Goal: Task Accomplishment & Management: Manage account settings

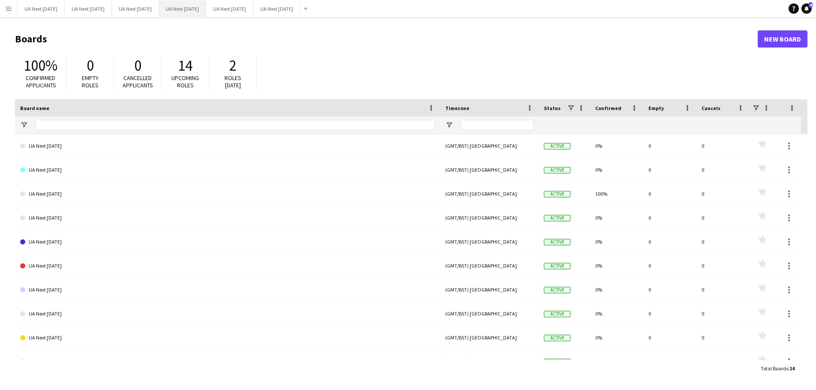
click at [192, 8] on button "UA Next [DATE] Close" at bounding box center [182, 8] width 47 height 17
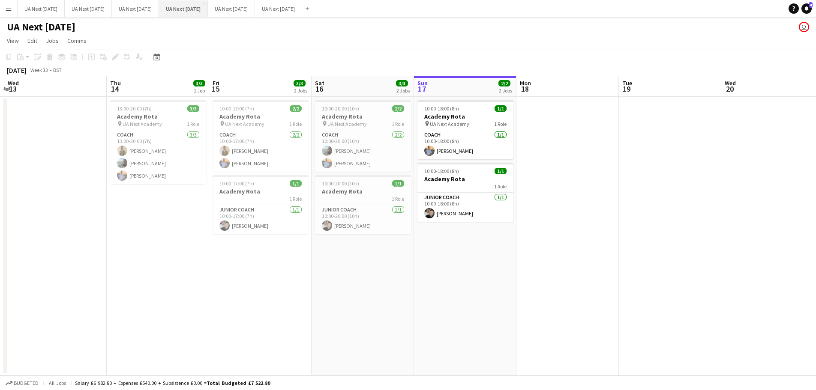
scroll to position [0, 198]
click at [259, 149] on app-card-role "Coach [DATE] 10:00-17:00 (7h) [PERSON_NAME] [PERSON_NAME]" at bounding box center [263, 151] width 96 height 42
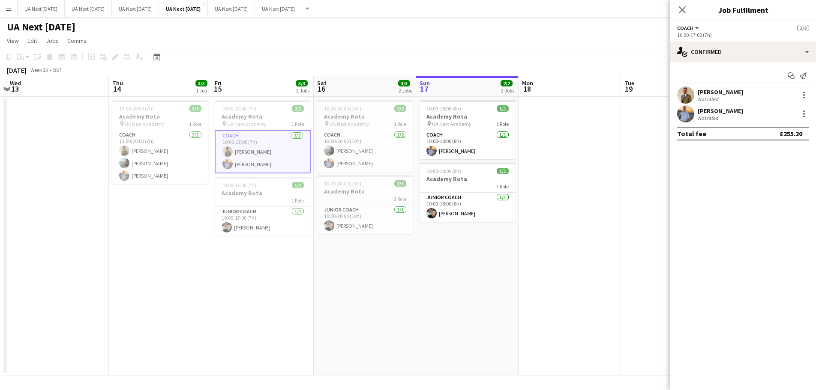
click at [253, 99] on app-date-cell "10:00-17:00 (7h) 2/2 Academy Rota pin UA Next Academy 1 Role Coach [DATE] 10:00…" at bounding box center [262, 236] width 102 height 279
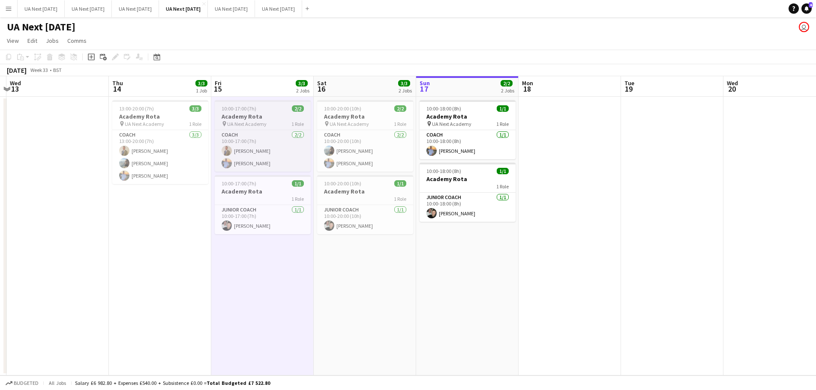
click at [260, 115] on h3 "Academy Rota" at bounding box center [263, 117] width 96 height 8
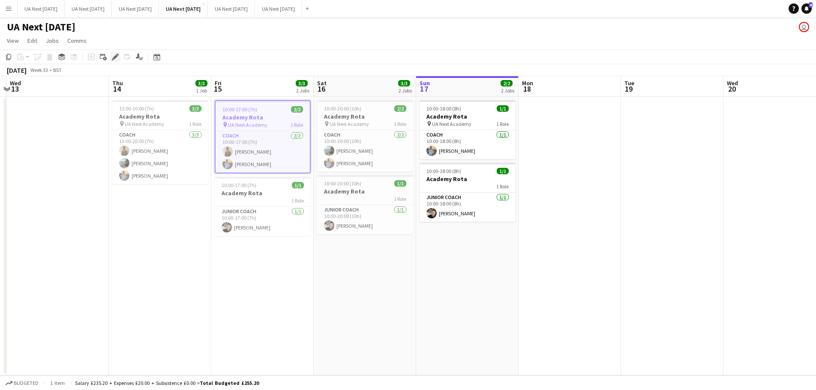
click at [113, 59] on icon at bounding box center [113, 59] width 2 height 2
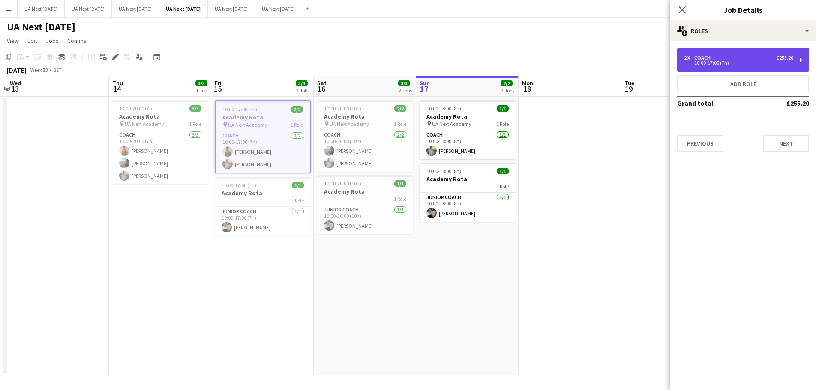
click at [800, 60] on div "2 x Coach £255.20 10:00-17:00 (7h)" at bounding box center [743, 60] width 132 height 24
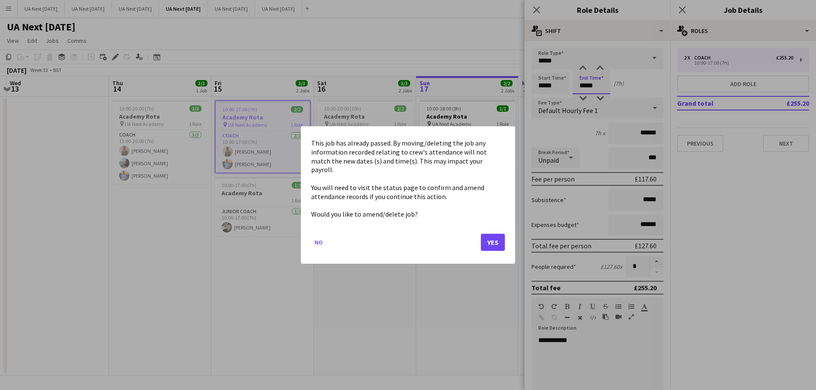
click at [581, 84] on body "Menu Boards Boards Boards All jobs Status Workforce Workforce My Workforce Recr…" at bounding box center [408, 195] width 816 height 390
click at [490, 241] on button "Yes" at bounding box center [493, 242] width 24 height 17
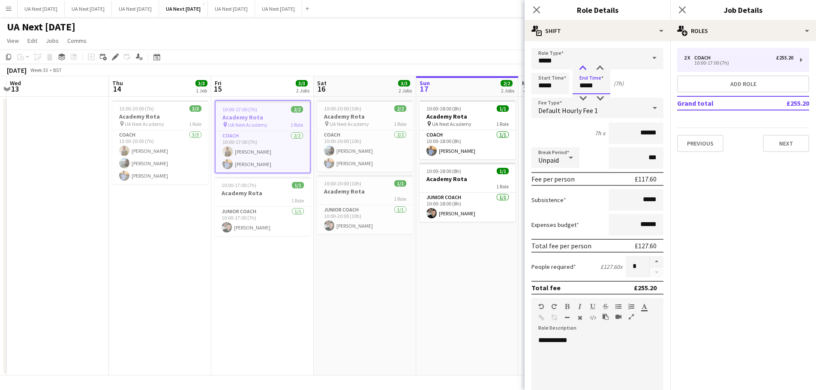
type input "*****"
click at [581, 67] on div at bounding box center [582, 68] width 17 height 9
click at [537, 10] on icon at bounding box center [536, 10] width 8 height 8
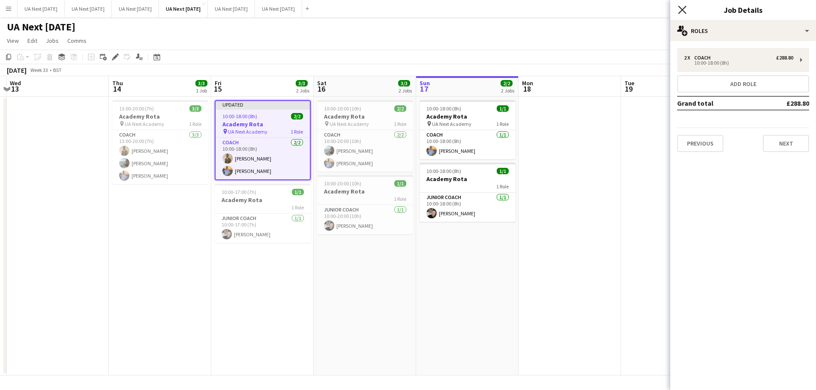
click at [680, 8] on icon at bounding box center [682, 10] width 8 height 8
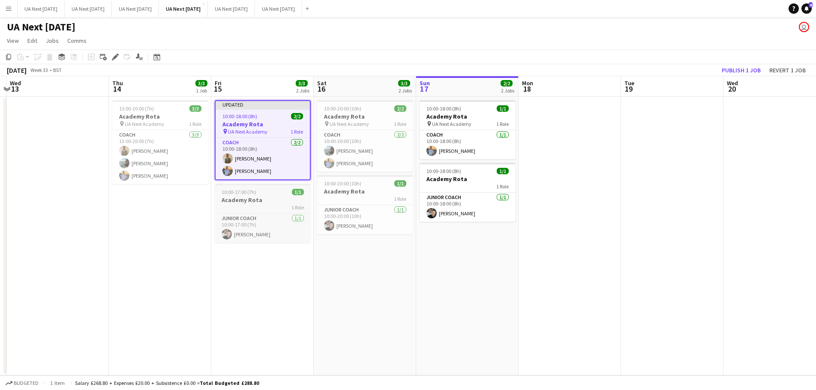
click at [275, 209] on div "1 Role" at bounding box center [263, 207] width 96 height 7
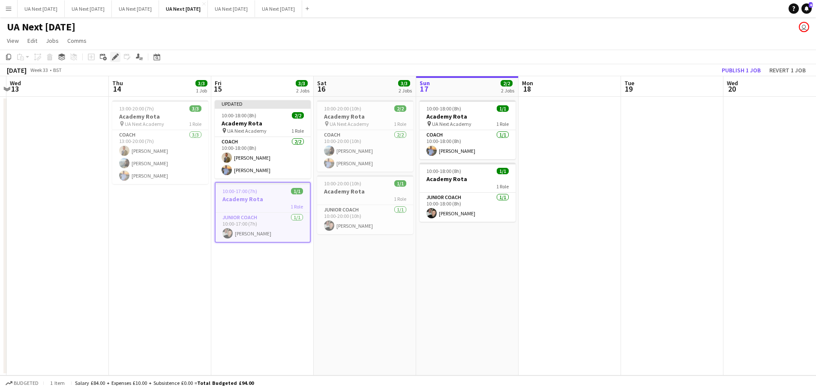
click at [117, 57] on icon "Edit" at bounding box center [115, 57] width 7 height 7
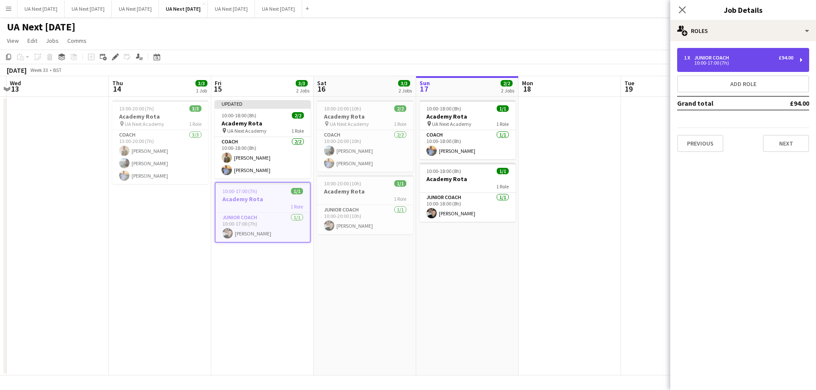
click at [802, 57] on div "1 x Junior Coach £94.00 10:00-17:00 (7h)" at bounding box center [743, 60] width 132 height 24
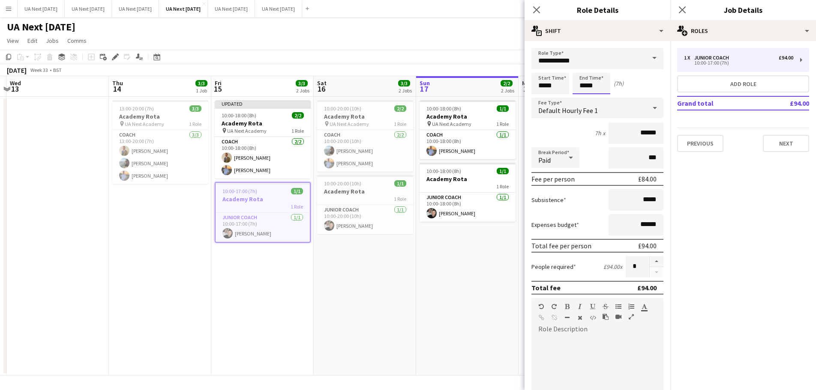
click at [581, 84] on body "Menu Boards Boards Boards All jobs Status Workforce Workforce My Workforce Recr…" at bounding box center [408, 195] width 816 height 390
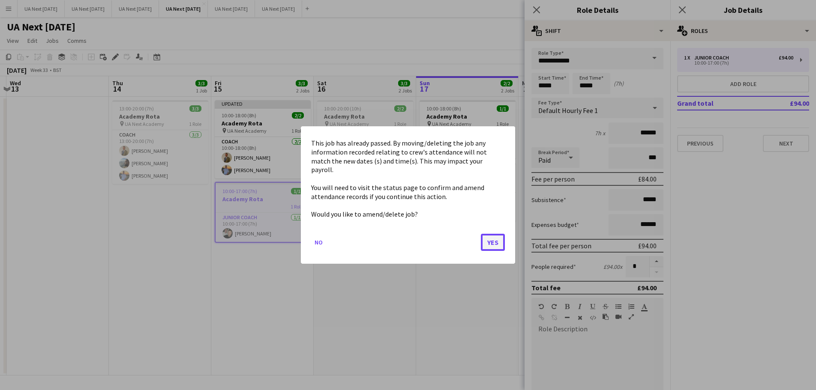
click at [487, 237] on button "Yes" at bounding box center [493, 242] width 24 height 17
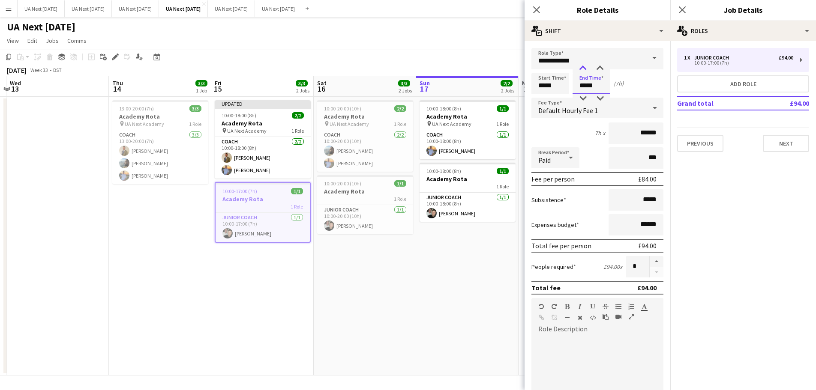
type input "*****"
click at [584, 67] on div at bounding box center [582, 68] width 17 height 9
click at [535, 6] on icon "Close pop-in" at bounding box center [536, 10] width 8 height 8
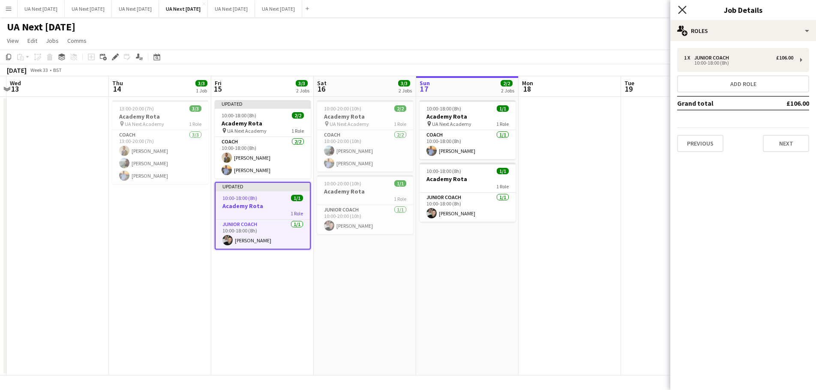
click at [679, 10] on icon "Close pop-in" at bounding box center [682, 10] width 8 height 8
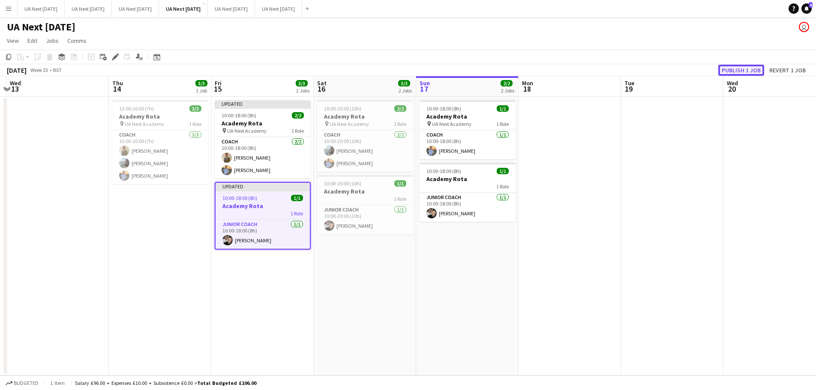
click at [737, 70] on button "Publish 1 job" at bounding box center [741, 70] width 46 height 11
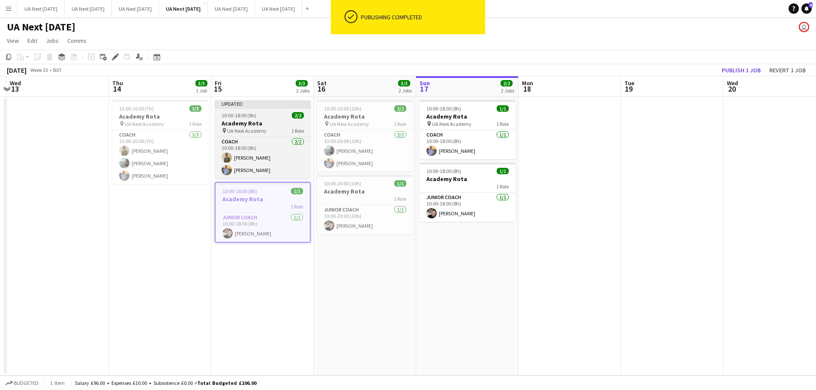
click at [270, 126] on h3 "Academy Rota" at bounding box center [263, 124] width 96 height 8
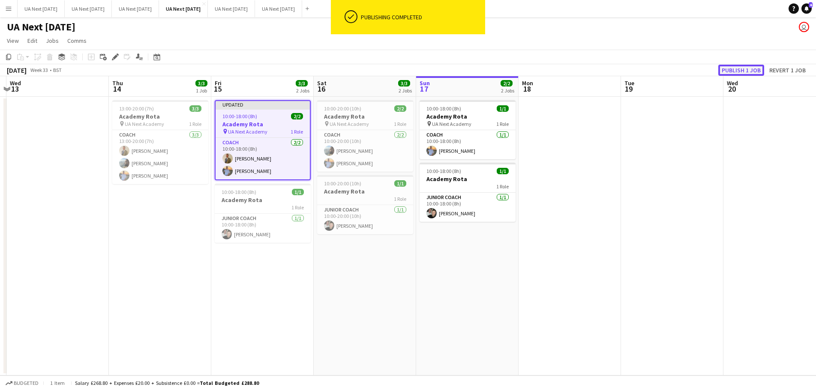
click at [740, 67] on button "Publish 1 job" at bounding box center [741, 70] width 46 height 11
